Goal: Find specific page/section: Find specific page/section

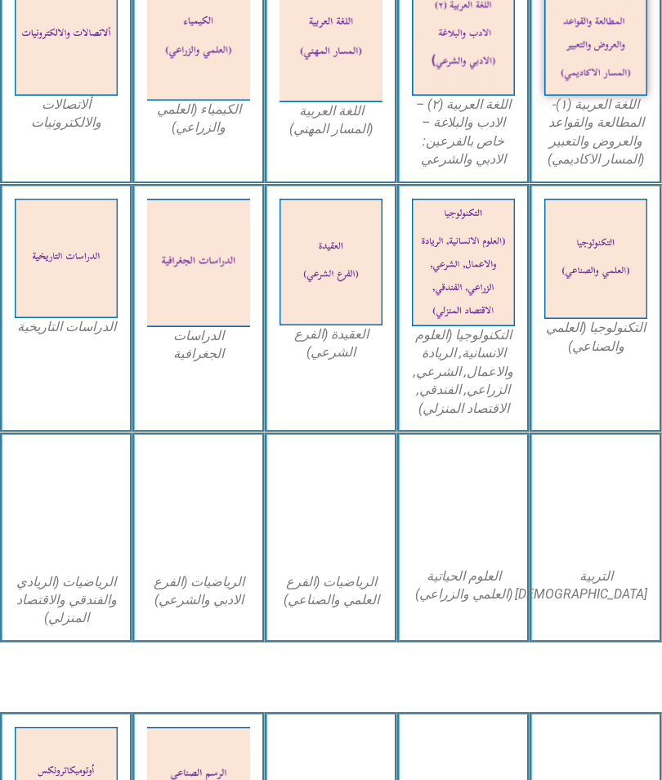
scroll to position [739, 0]
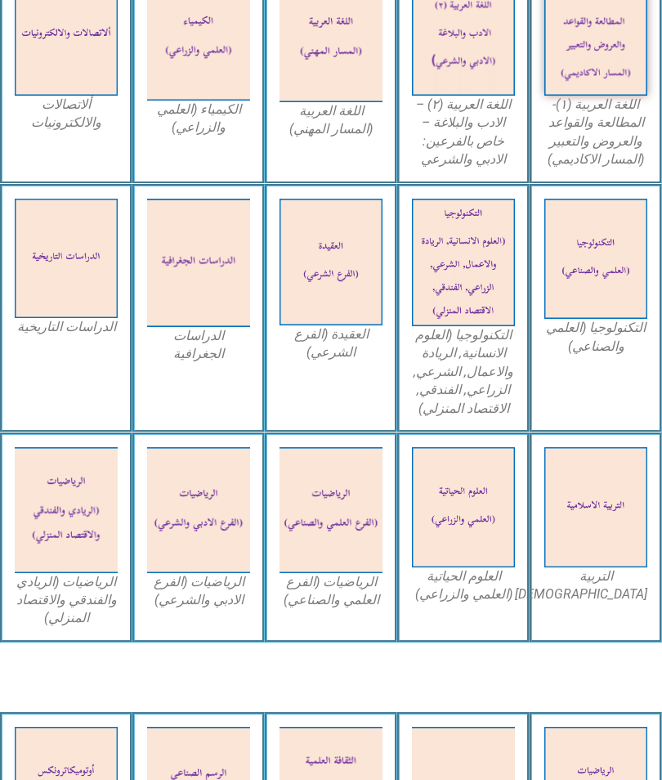
click at [327, 544] on img at bounding box center [331, 510] width 103 height 126
click at [313, 589] on figcaption "الرياضيات (الفرع العلمي والصناعي)" at bounding box center [331, 591] width 103 height 37
click at [325, 595] on figcaption "الرياضيات (الفرع العلمي والصناعي)" at bounding box center [331, 591] width 103 height 37
click at [319, 544] on img at bounding box center [331, 510] width 103 height 126
click at [316, 567] on img at bounding box center [331, 510] width 103 height 126
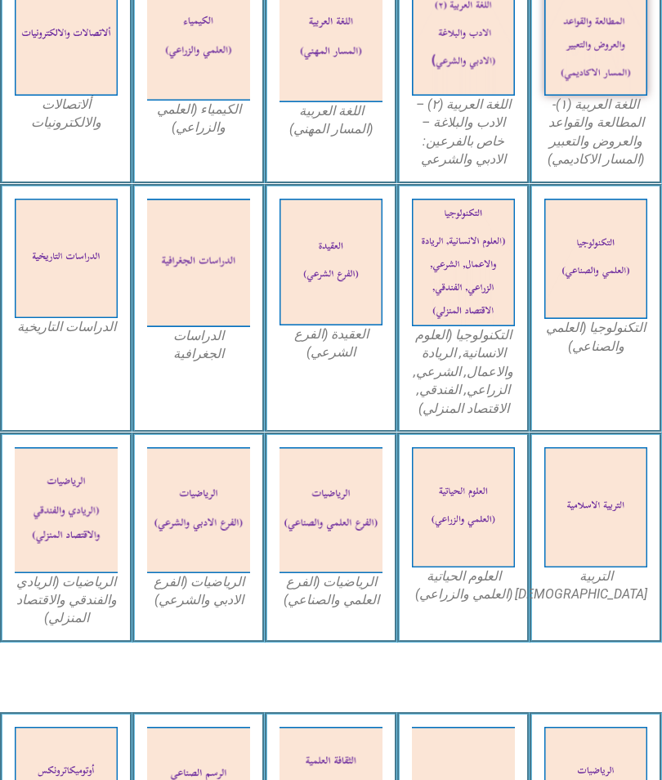
click at [310, 540] on img at bounding box center [331, 510] width 103 height 126
click at [339, 515] on img at bounding box center [331, 510] width 103 height 126
click at [339, 533] on img at bounding box center [331, 510] width 103 height 126
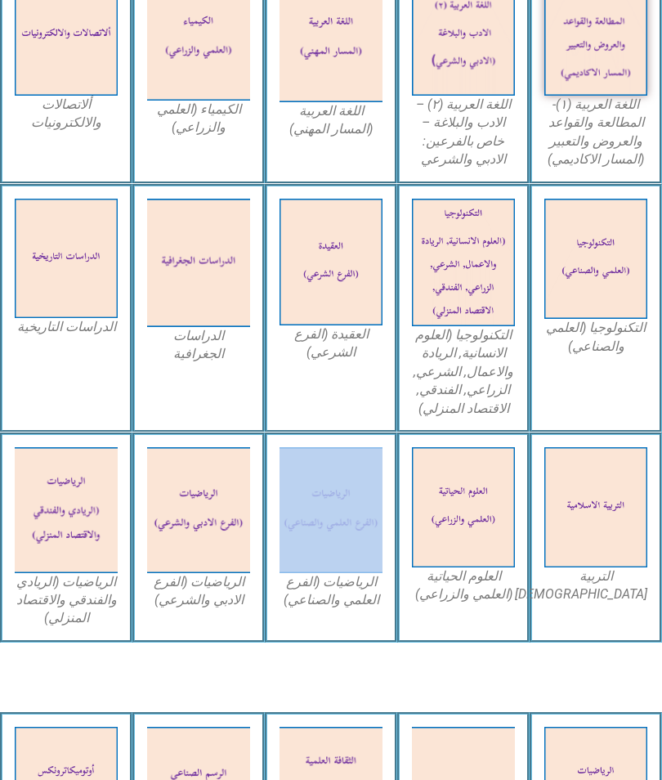
click at [317, 611] on div "الرياضيات (الفرع العلمي والصناعي)" at bounding box center [331, 537] width 132 height 210
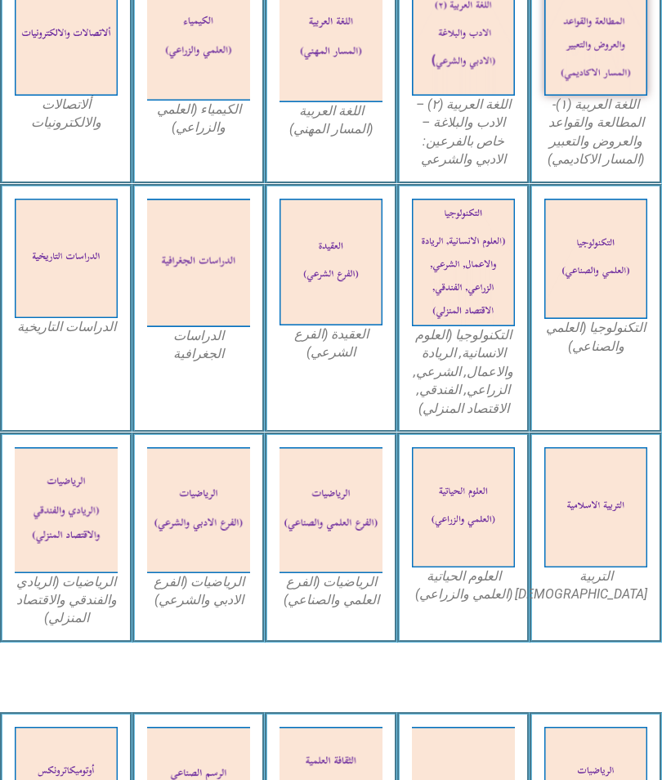
click at [307, 596] on figcaption "الرياضيات (الفرع العلمي والصناعي)" at bounding box center [331, 591] width 103 height 37
click at [311, 513] on img at bounding box center [331, 510] width 103 height 126
click at [302, 547] on img at bounding box center [331, 510] width 103 height 126
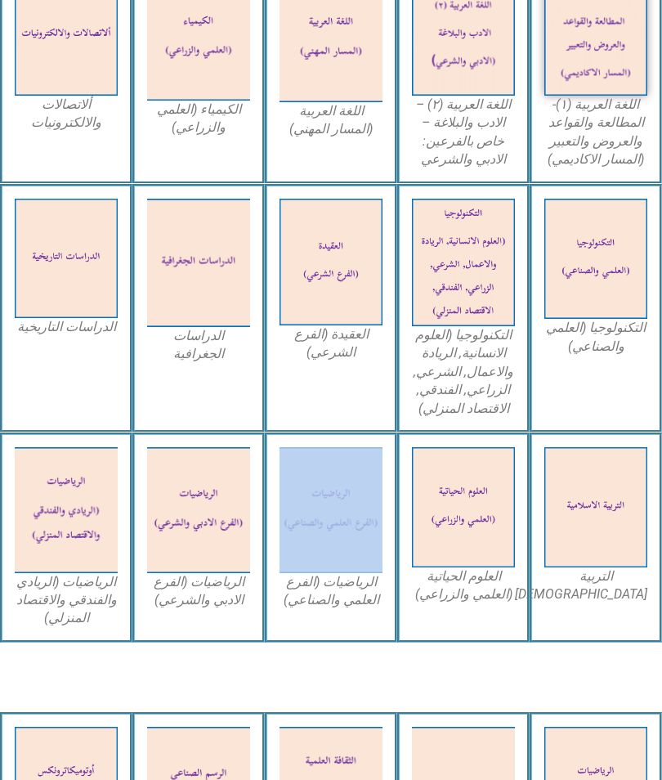
scroll to position [722, 0]
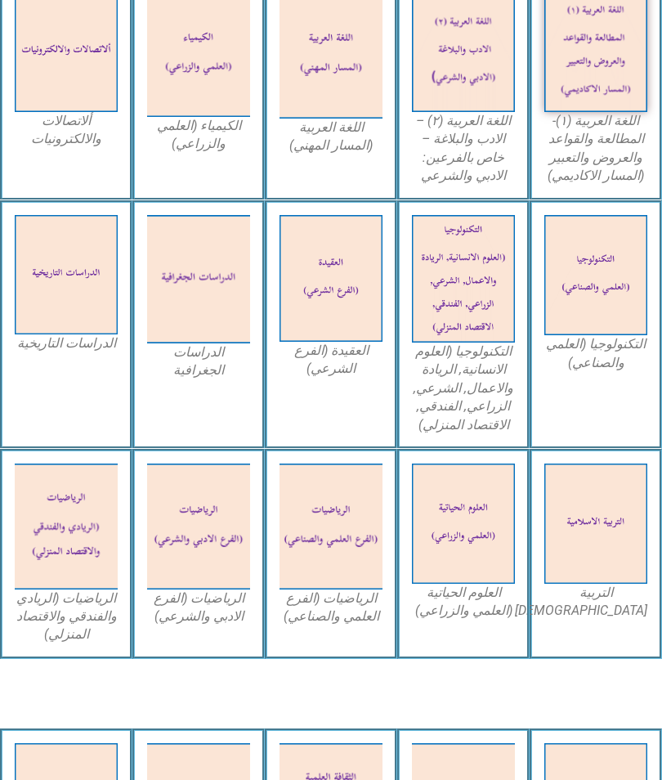
scroll to position [723, 0]
click at [320, 585] on img at bounding box center [331, 527] width 103 height 126
click at [320, 543] on img at bounding box center [331, 527] width 103 height 126
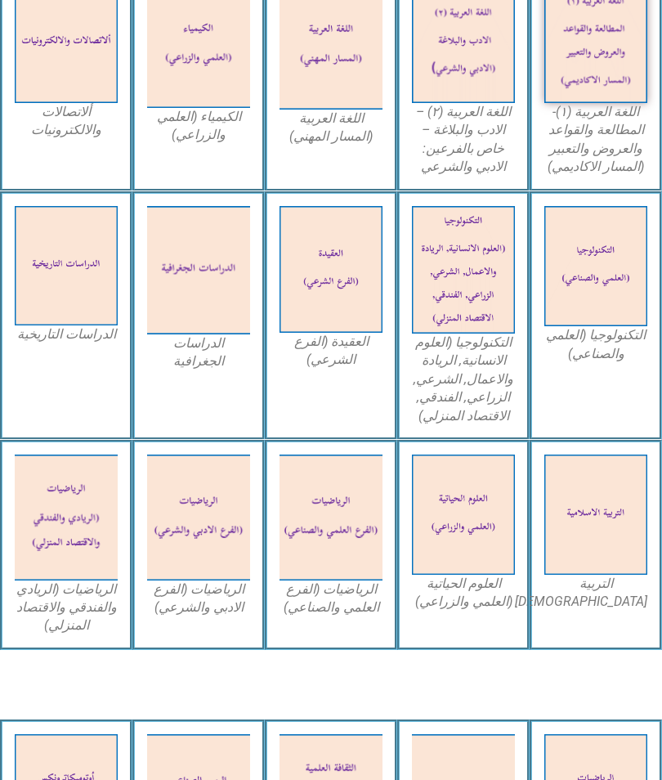
scroll to position [732, 0]
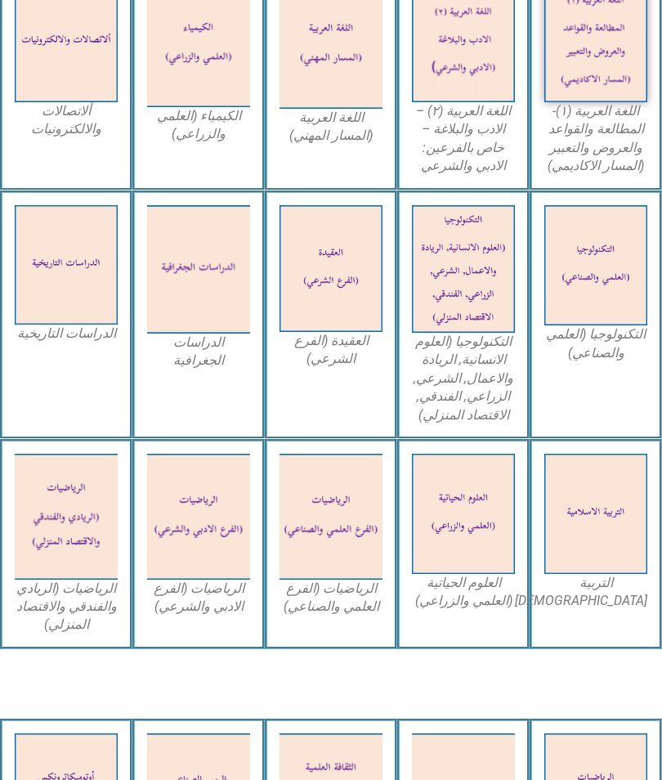
click at [334, 494] on img at bounding box center [331, 517] width 103 height 126
click at [335, 486] on img at bounding box center [331, 517] width 103 height 126
click at [317, 293] on img at bounding box center [331, 269] width 103 height 128
click at [478, 226] on img at bounding box center [463, 269] width 103 height 128
click at [481, 250] on img at bounding box center [463, 269] width 103 height 128
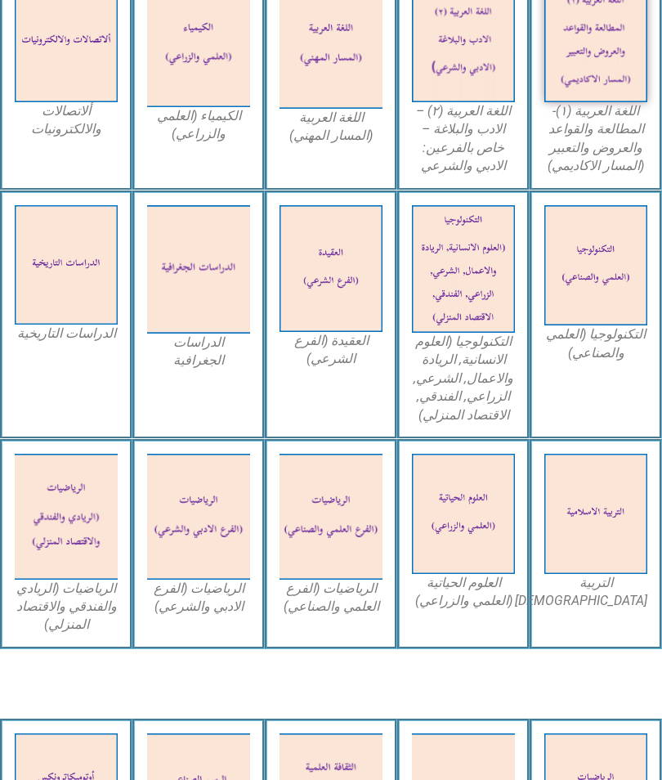
click at [462, 261] on img at bounding box center [463, 269] width 103 height 128
click at [443, 267] on img at bounding box center [463, 269] width 103 height 128
